Goal: Information Seeking & Learning: Learn about a topic

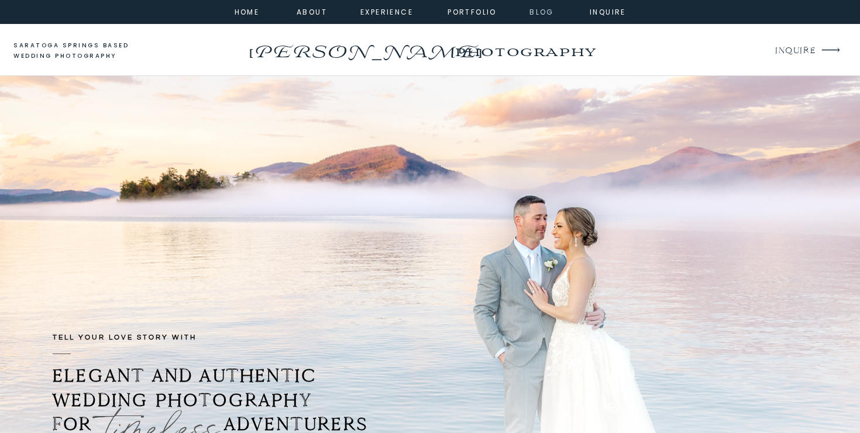
click at [540, 12] on nav "Blog" at bounding box center [542, 11] width 42 height 11
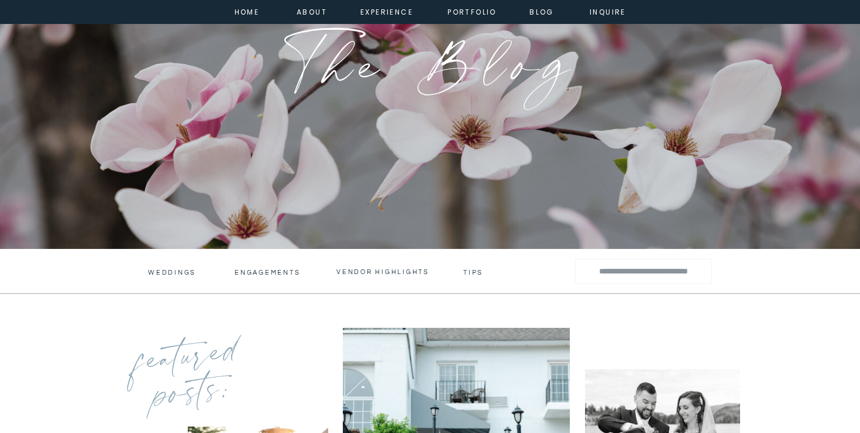
scroll to position [229, 0]
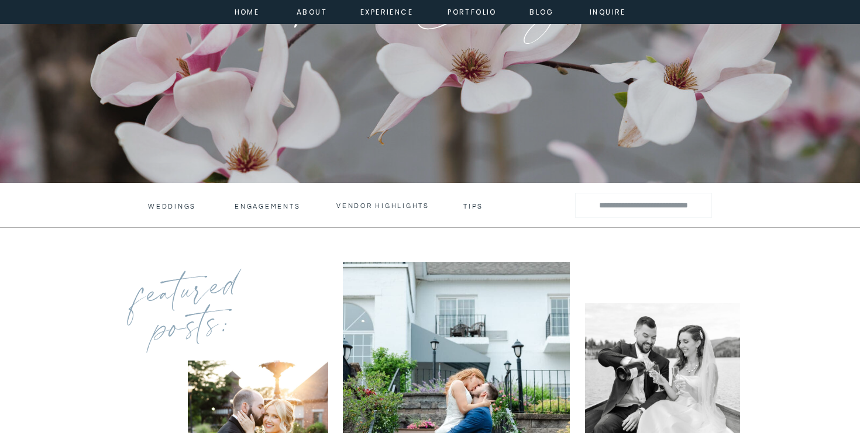
click at [625, 205] on input "Search for:" at bounding box center [644, 205] width 116 height 17
type input "**********"
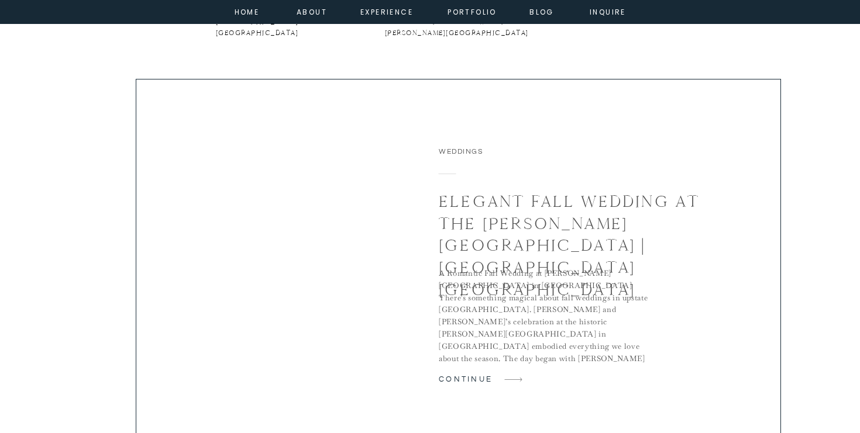
scroll to position [803, 0]
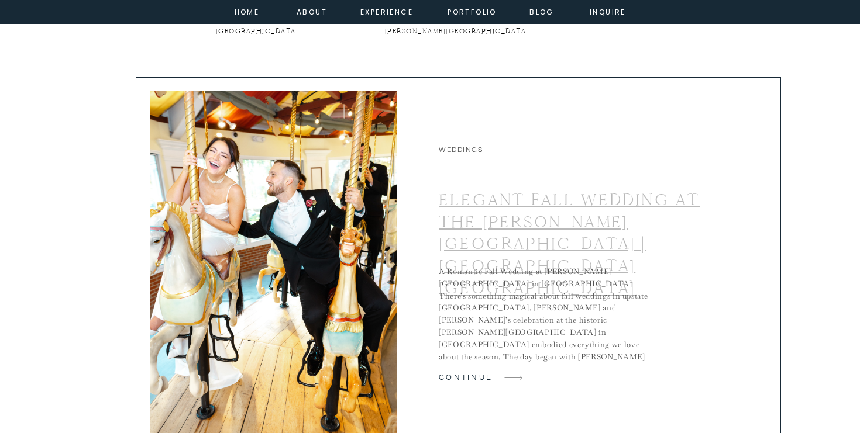
click at [505, 201] on link "Elegant Fall Wedding at the Canfield Casino | Saratoga Springs NY" at bounding box center [569, 244] width 261 height 109
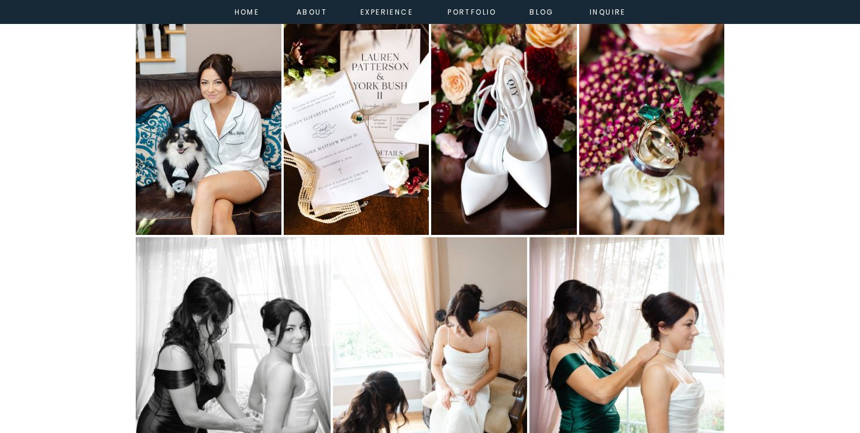
click at [442, 262] on img "Open image 6 of 87 in full-screen" at bounding box center [430, 383] width 195 height 292
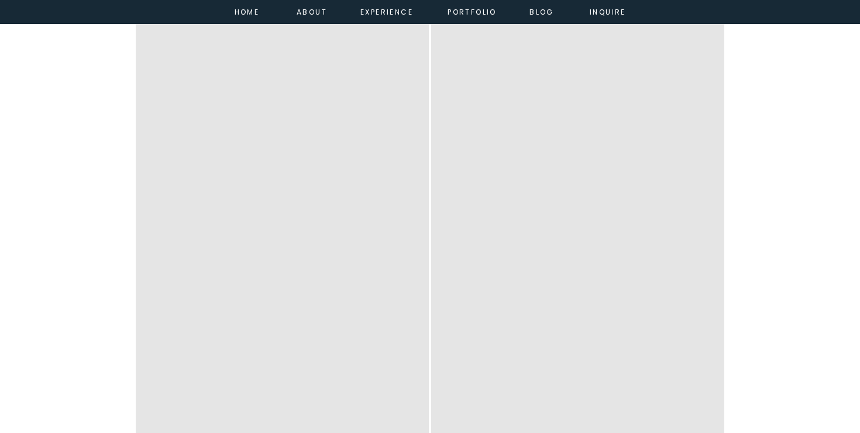
scroll to position [7189, 0]
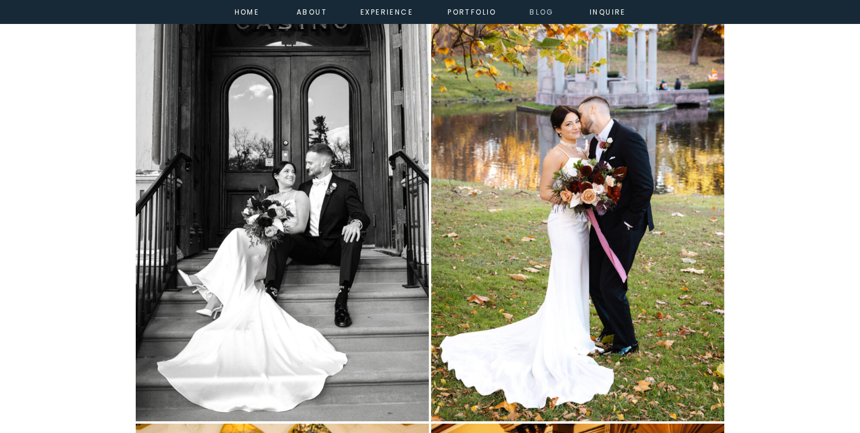
drag, startPoint x: 319, startPoint y: 217, endPoint x: 556, endPoint y: 6, distance: 316.5
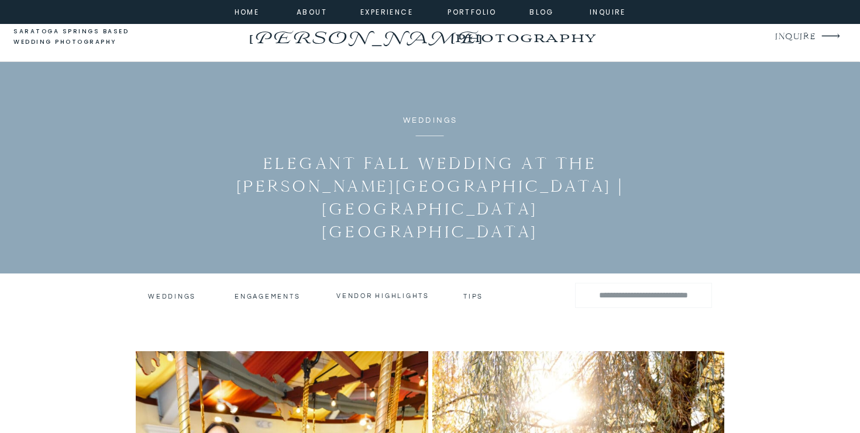
scroll to position [0, 0]
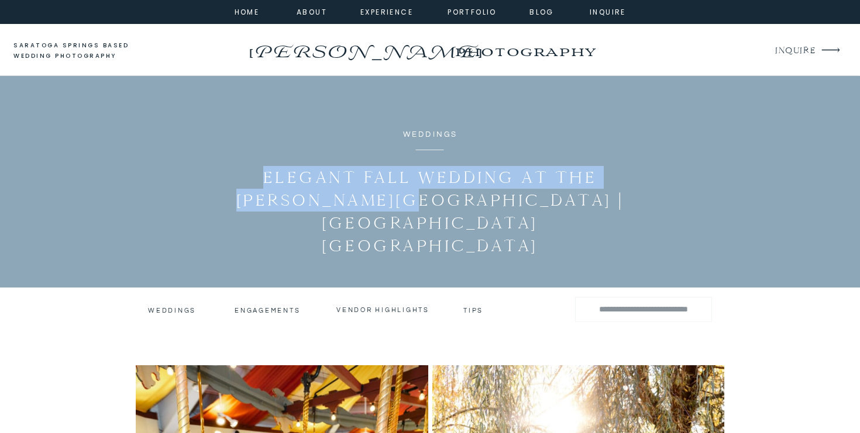
drag, startPoint x: 405, startPoint y: 204, endPoint x: 268, endPoint y: 184, distance: 138.4
click at [268, 184] on h1 "Elegant Fall Wedding at the [PERSON_NAME][GEOGRAPHIC_DATA] | [GEOGRAPHIC_DATA] …" at bounding box center [430, 211] width 412 height 91
copy h1 "Elegant Fall Wedding at the Canfield Casino"
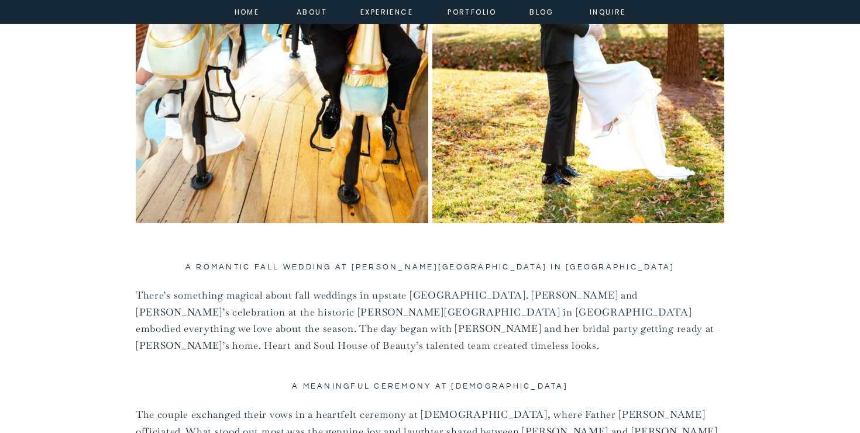
scroll to position [695, 0]
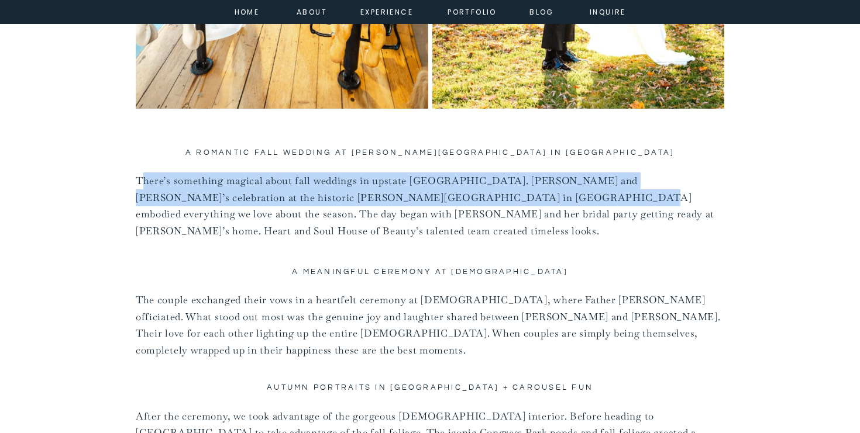
drag, startPoint x: 450, startPoint y: 197, endPoint x: 144, endPoint y: 173, distance: 306.3
click at [144, 173] on p "There’s something magical about fall weddings in upstate NY. Lauren and York’s …" at bounding box center [430, 206] width 588 height 67
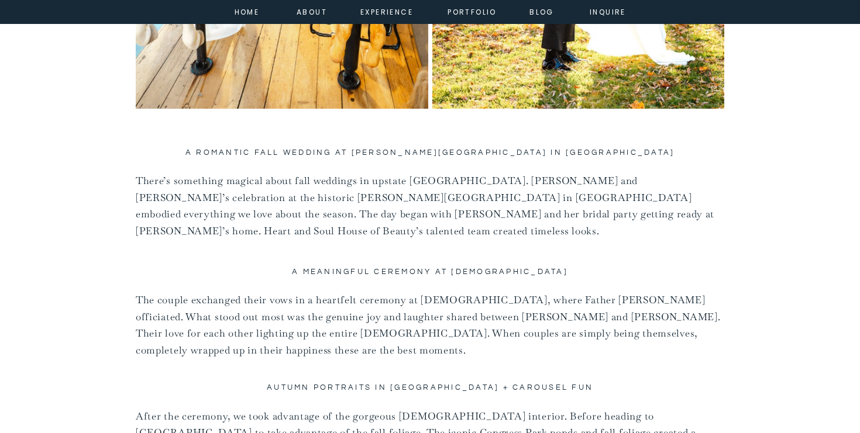
click at [464, 204] on p "There’s something magical about fall weddings in upstate NY. Lauren and York’s …" at bounding box center [430, 206] width 588 height 67
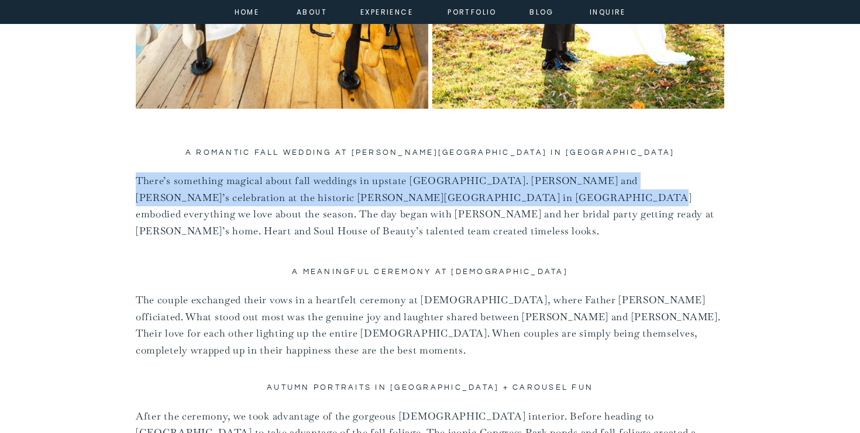
drag, startPoint x: 451, startPoint y: 199, endPoint x: 138, endPoint y: 178, distance: 313.6
click at [138, 178] on p "There’s something magical about fall weddings in upstate NY. Lauren and York’s …" at bounding box center [430, 206] width 588 height 67
copy p "There’s something magical about fall weddings in upstate NY. Lauren and York’s …"
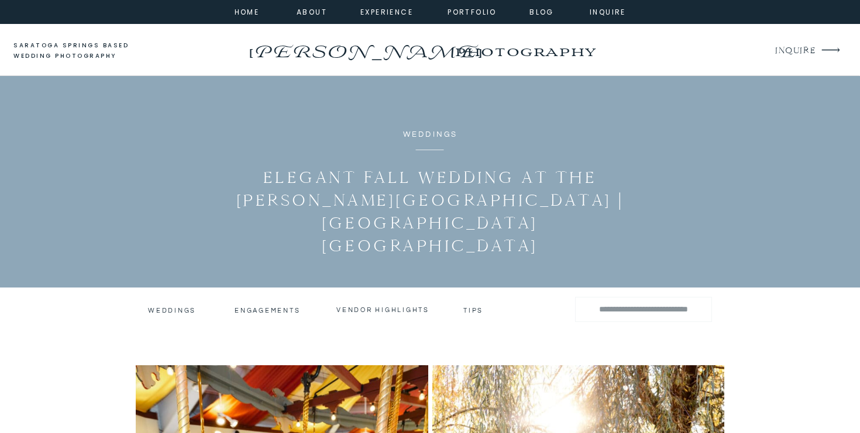
click at [674, 319] on div at bounding box center [643, 309] width 137 height 25
click at [672, 313] on input "Search for:" at bounding box center [644, 309] width 116 height 17
type input "*******"
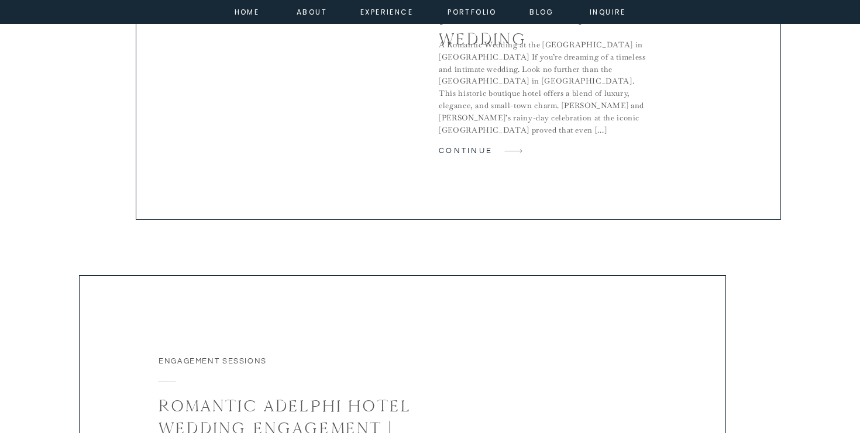
scroll to position [872, 0]
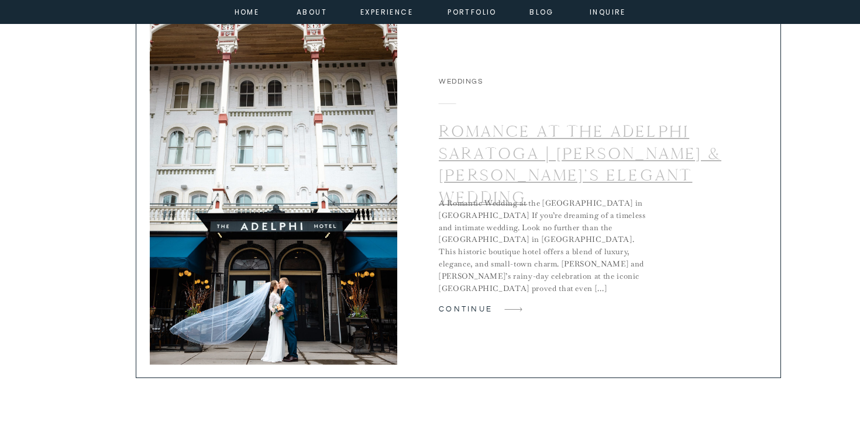
click at [489, 171] on link "Romance at The Adelphi Saratoga | [PERSON_NAME] & [PERSON_NAME]’s Elegant Weddi…" at bounding box center [580, 164] width 283 height 87
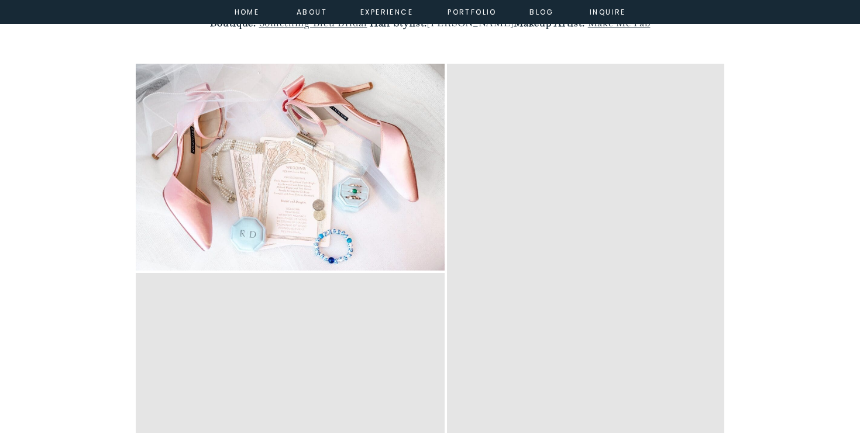
scroll to position [2130, 0]
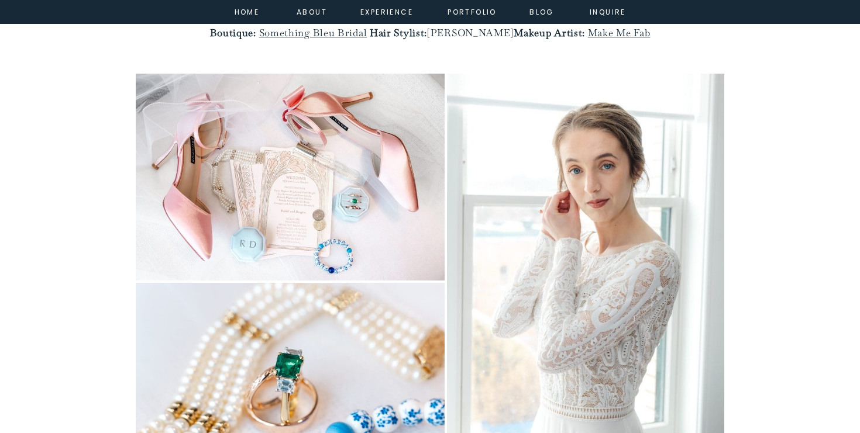
drag, startPoint x: 563, startPoint y: 149, endPoint x: 732, endPoint y: 0, distance: 225.5
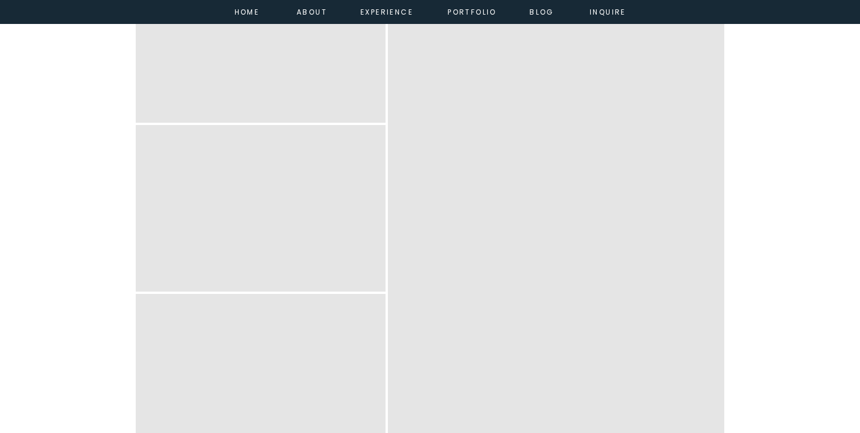
scroll to position [6389, 0]
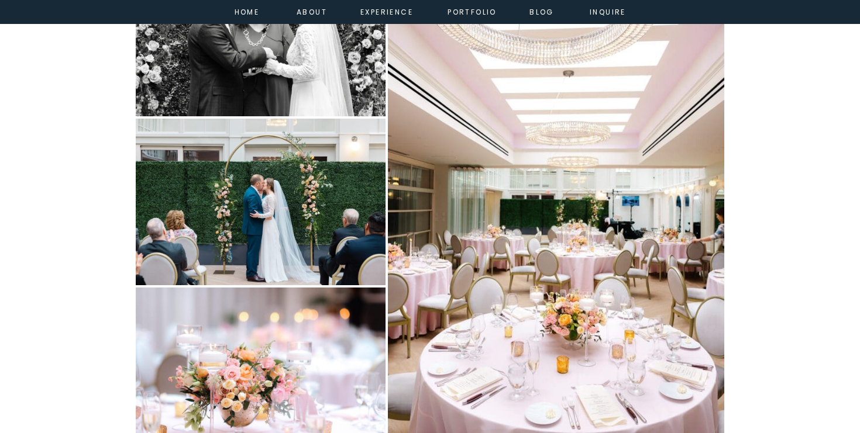
drag, startPoint x: 211, startPoint y: 129, endPoint x: 573, endPoint y: 50, distance: 371.3
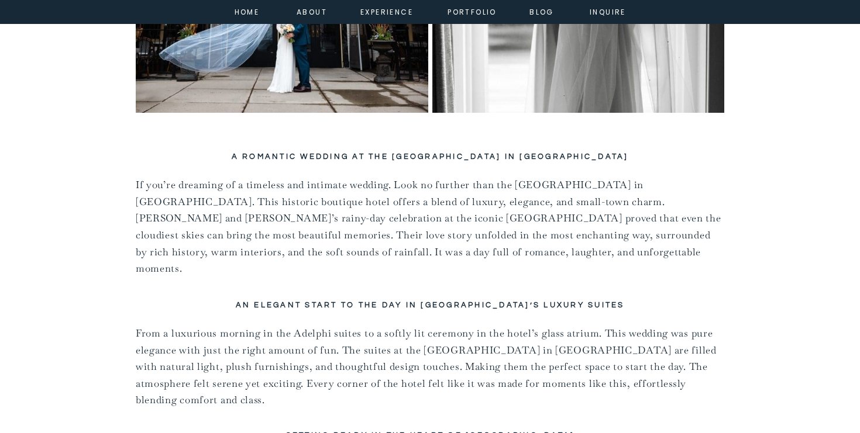
scroll to position [670, 0]
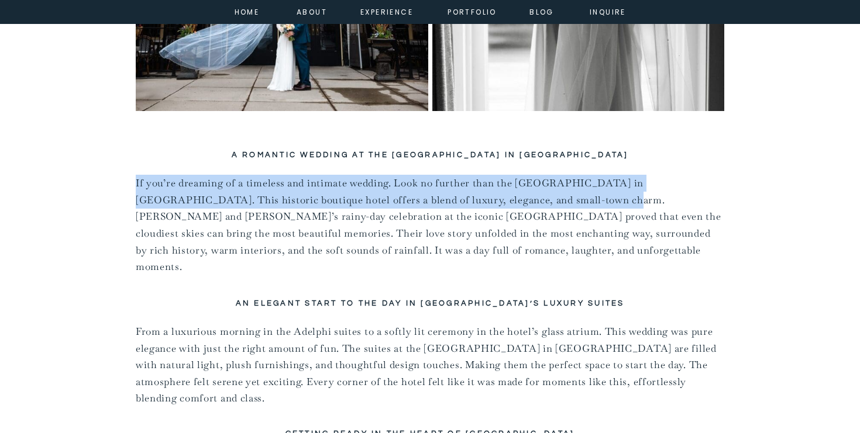
drag, startPoint x: 517, startPoint y: 201, endPoint x: 135, endPoint y: 182, distance: 382.5
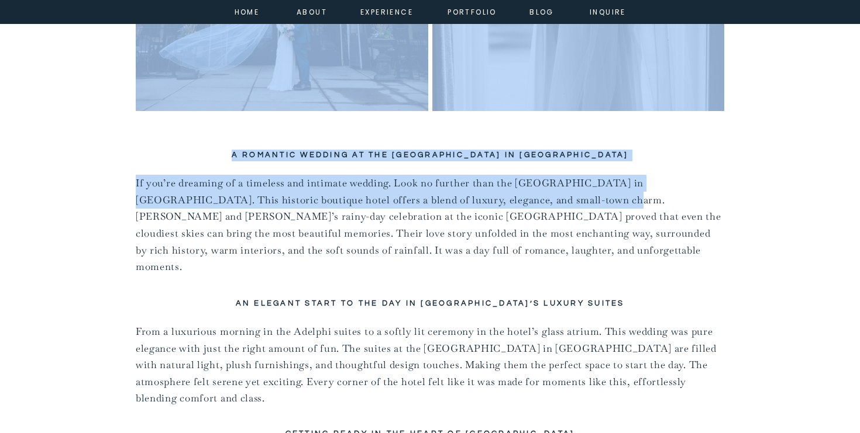
copy div "A Romantic Wedding at the Adelphi Hotel in Saratoga Springs If you’re dreaming …"
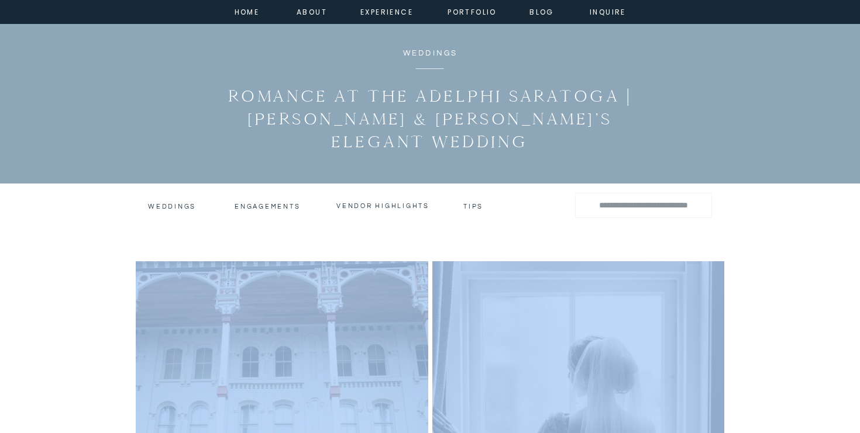
scroll to position [80, 0]
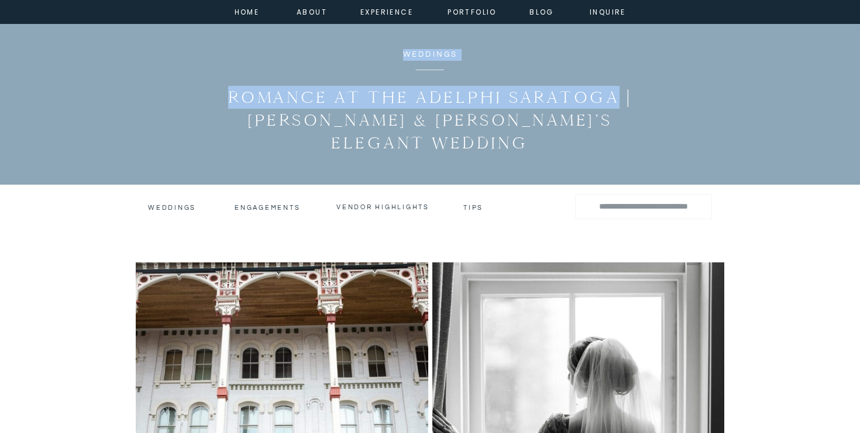
drag, startPoint x: 612, startPoint y: 102, endPoint x: 195, endPoint y: 125, distance: 417.1
copy div "Weddings Romance at The Adelphi Saratoga"
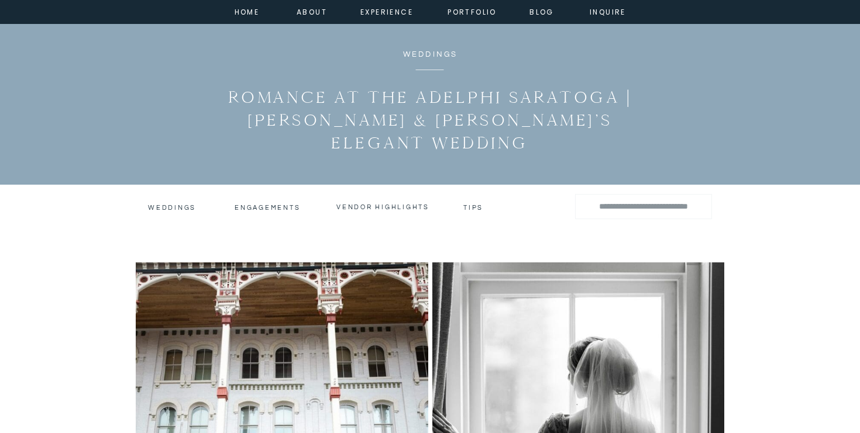
click at [627, 206] on input "Search for:" at bounding box center [644, 206] width 116 height 17
type input "**********"
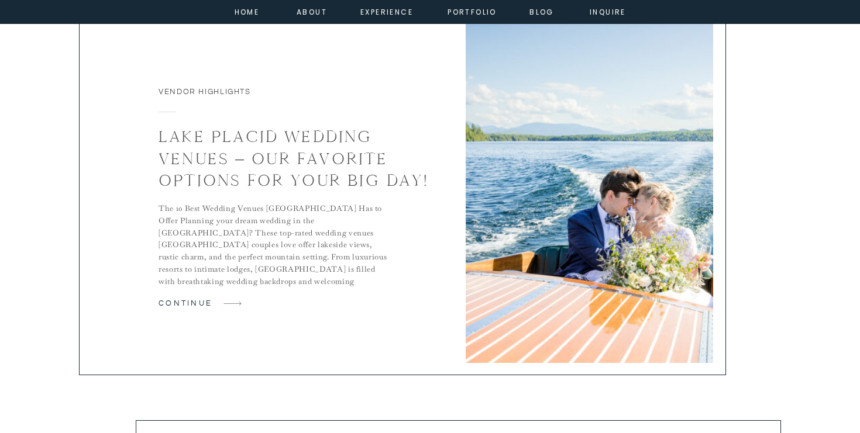
scroll to position [2116, 0]
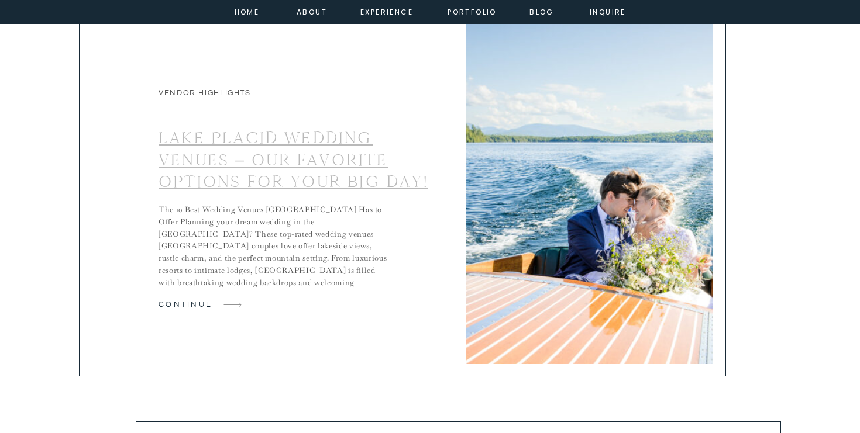
click at [216, 142] on link "Lake Placid Wedding Venues – Our Favorite Options for your Big Day!" at bounding box center [294, 160] width 270 height 64
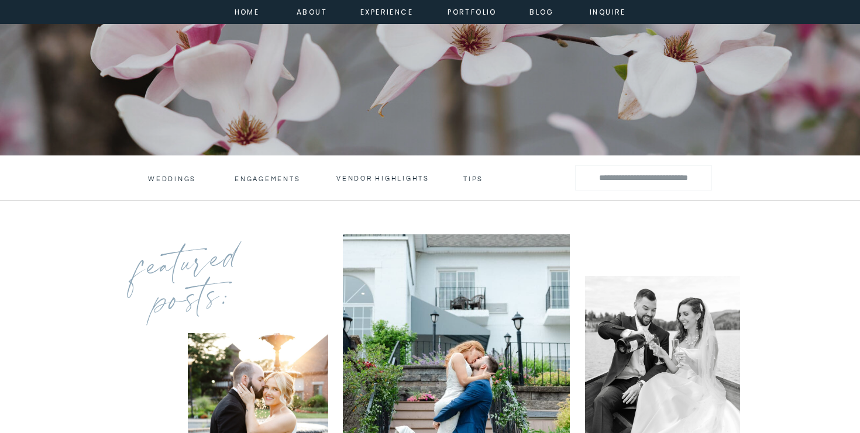
scroll to position [260, 0]
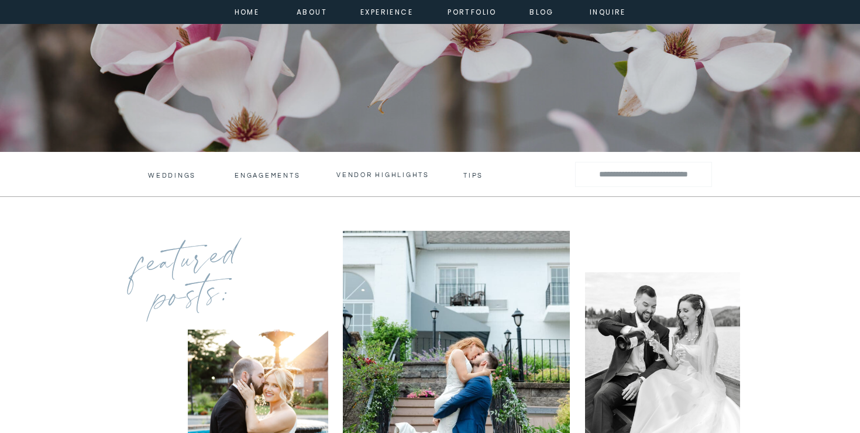
click at [655, 170] on input "Search for:" at bounding box center [644, 174] width 116 height 17
type input "*********"
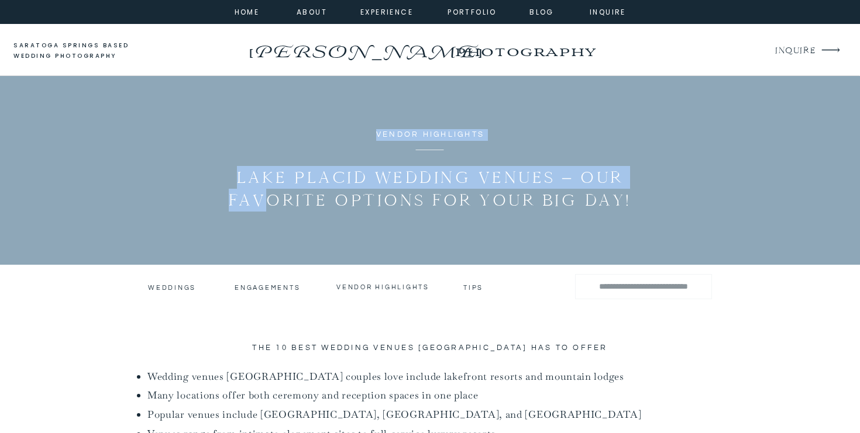
drag, startPoint x: 640, startPoint y: 198, endPoint x: 264, endPoint y: 197, distance: 375.5
click at [264, 197] on h1 "Lake Placid Wedding Venues – Our Favorite Options for your Big Day!" at bounding box center [430, 189] width 412 height 46
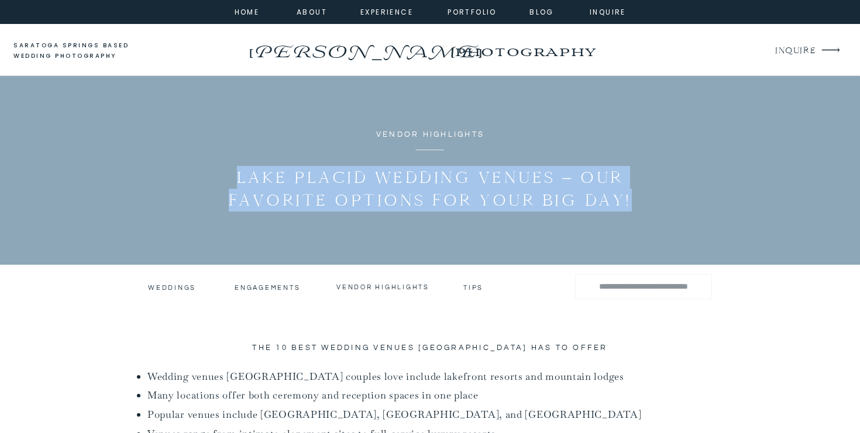
drag, startPoint x: 232, startPoint y: 178, endPoint x: 634, endPoint y: 198, distance: 401.8
click at [634, 198] on h1 "Lake Placid Wedding Venues – Our Favorite Options for your Big Day!" at bounding box center [430, 189] width 412 height 46
copy h1 "Lake Placid Wedding Venues – Our Favorite Options for your Big Day!"
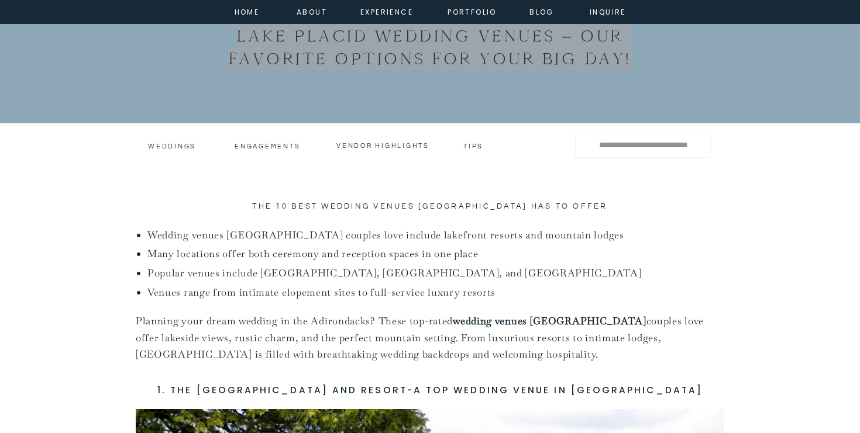
scroll to position [143, 0]
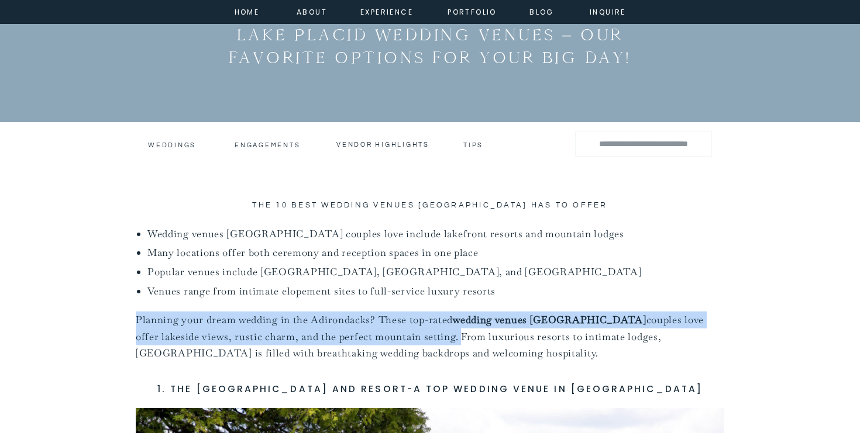
drag, startPoint x: 388, startPoint y: 337, endPoint x: 137, endPoint y: 321, distance: 251.4
click at [137, 321] on p "Planning your dream wedding in the Adirondacks? These top-rated wedding venues …" at bounding box center [430, 337] width 588 height 50
copy p "Planning your dream wedding in the Adirondacks? These top-rated wedding venues …"
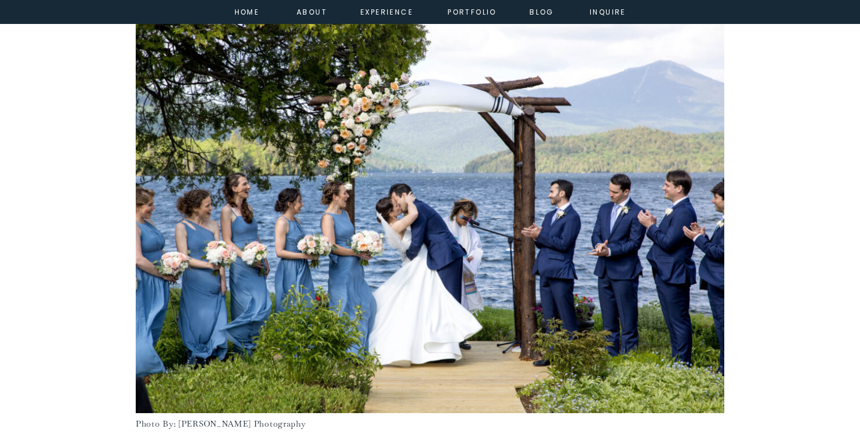
scroll to position [577, 0]
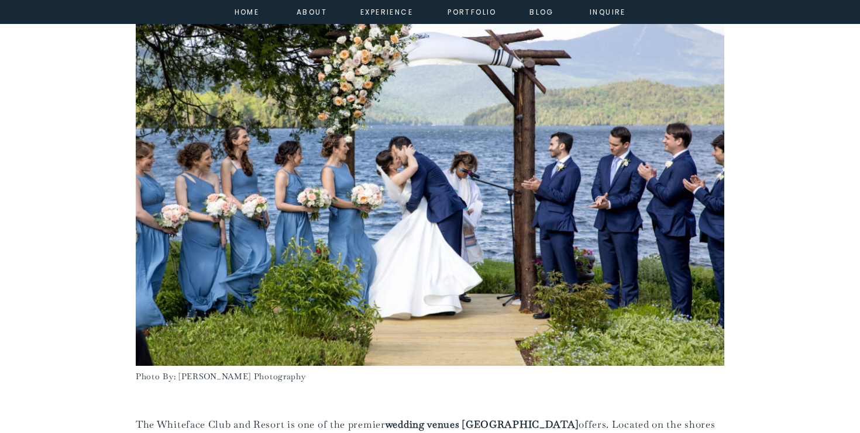
drag, startPoint x: 405, startPoint y: 200, endPoint x: 715, endPoint y: 0, distance: 369.0
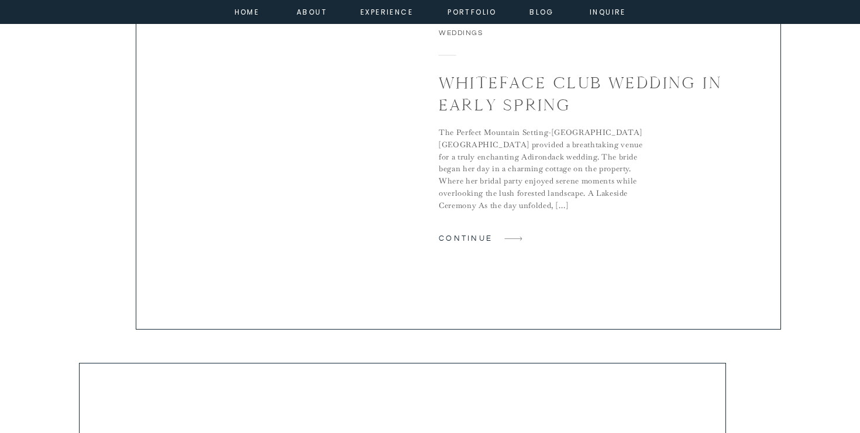
scroll to position [777, 0]
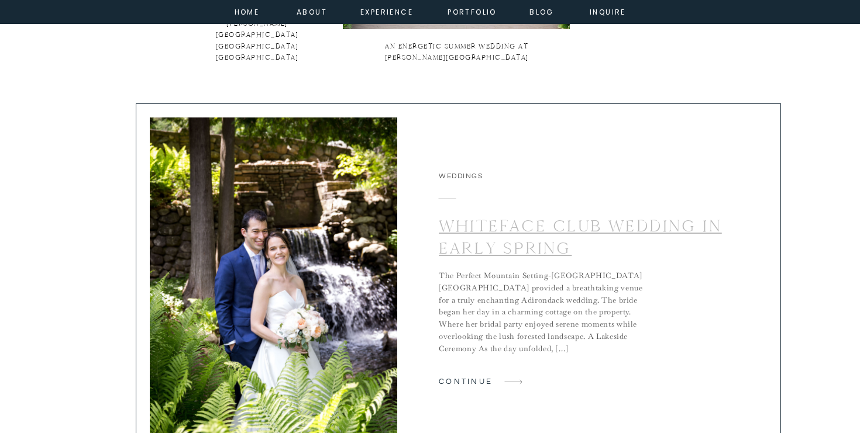
click at [491, 245] on link "Whiteface Club Wedding in Early Spring" at bounding box center [580, 237] width 283 height 43
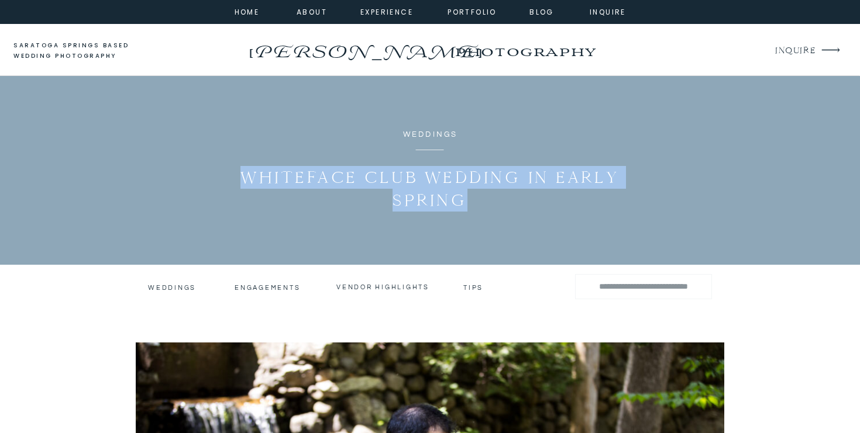
drag, startPoint x: 461, startPoint y: 203, endPoint x: 243, endPoint y: 183, distance: 218.5
click at [243, 183] on h1 "Whiteface Club Wedding in Early Spring" at bounding box center [430, 189] width 412 height 46
copy h1 "Whiteface Club Wedding in Early Spring"
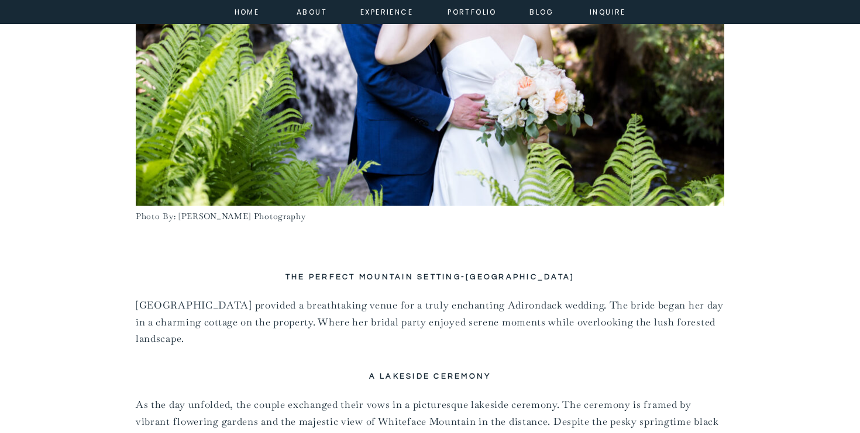
scroll to position [554, 0]
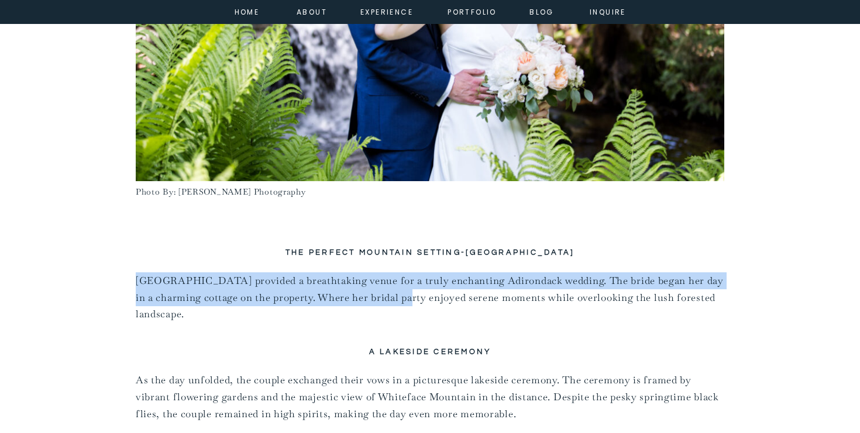
drag, startPoint x: 412, startPoint y: 299, endPoint x: 136, endPoint y: 284, distance: 275.9
click at [136, 284] on p "[GEOGRAPHIC_DATA] provided a breathtaking venue for a truly enchanting Adironda…" at bounding box center [430, 298] width 588 height 50
copy p "[GEOGRAPHIC_DATA] provided a breathtaking venue for a truly enchanting Adironda…"
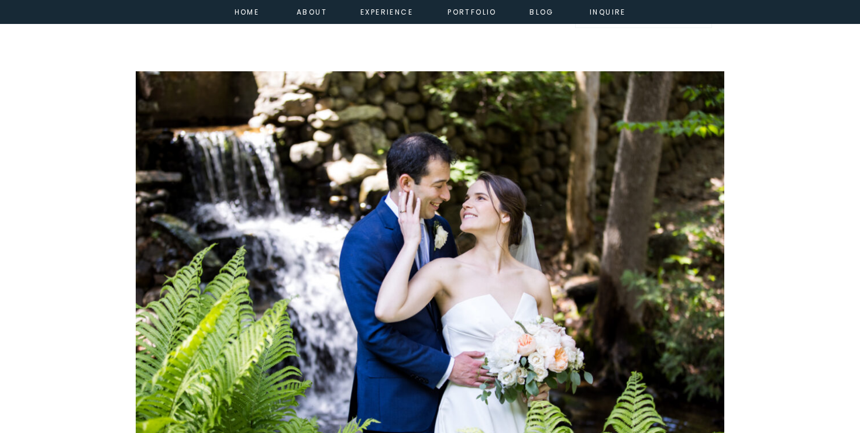
scroll to position [304, 0]
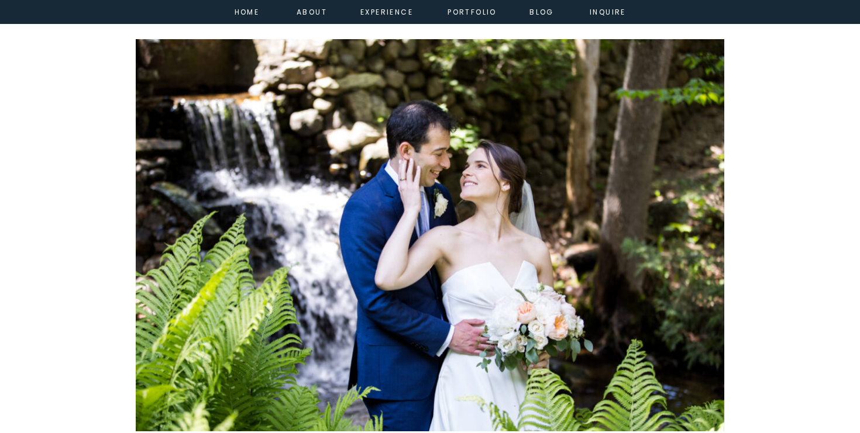
drag, startPoint x: 484, startPoint y: 184, endPoint x: 798, endPoint y: 2, distance: 363.0
